Goal: Task Accomplishment & Management: Manage account settings

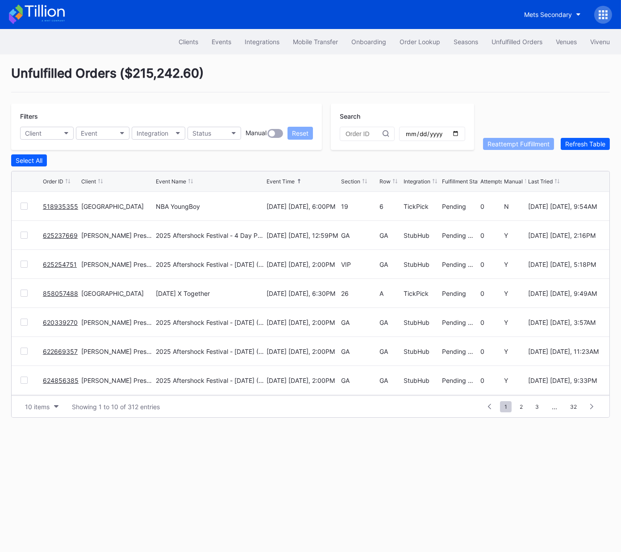
click at [54, 205] on link "518935355" at bounding box center [60, 207] width 35 height 8
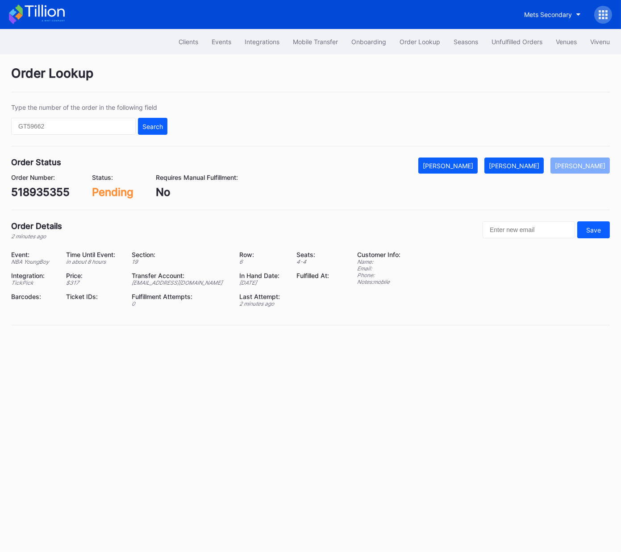
click at [58, 192] on div "518935355" at bounding box center [40, 192] width 58 height 13
copy div "518935355"
click at [539, 165] on div "Mark Fulfilled" at bounding box center [514, 166] width 50 height 8
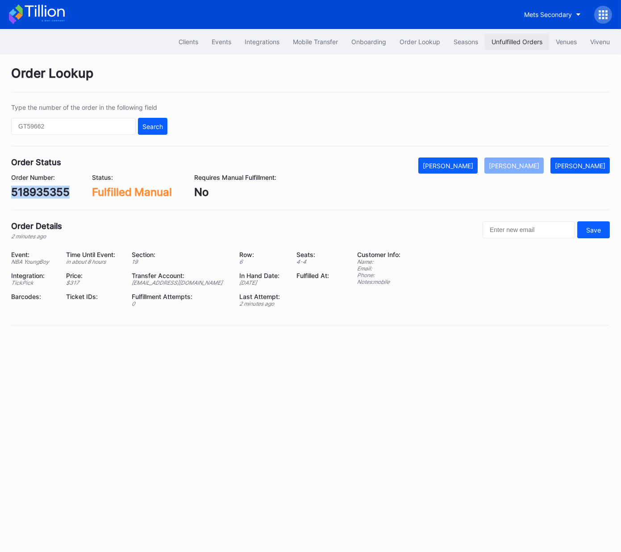
click at [518, 42] on div "Unfulfilled Orders" at bounding box center [516, 42] width 51 height 8
